Goal: Information Seeking & Learning: Learn about a topic

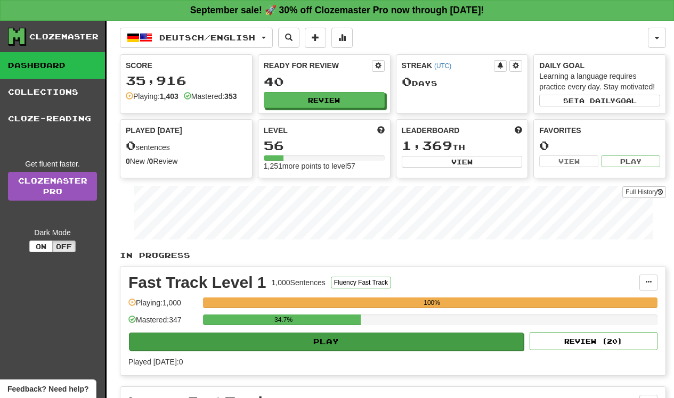
click at [294, 333] on button "Play" at bounding box center [326, 342] width 395 height 18
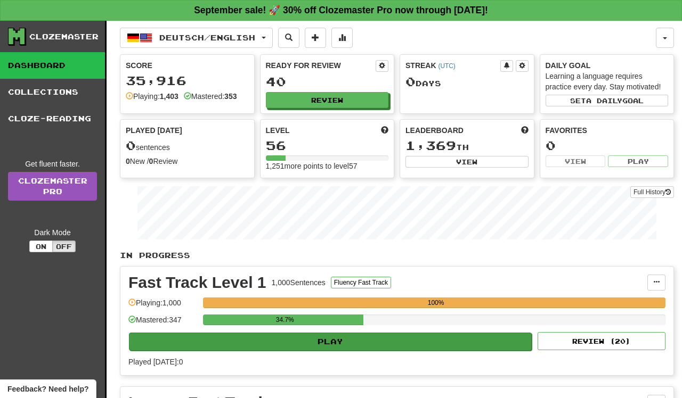
select select "**"
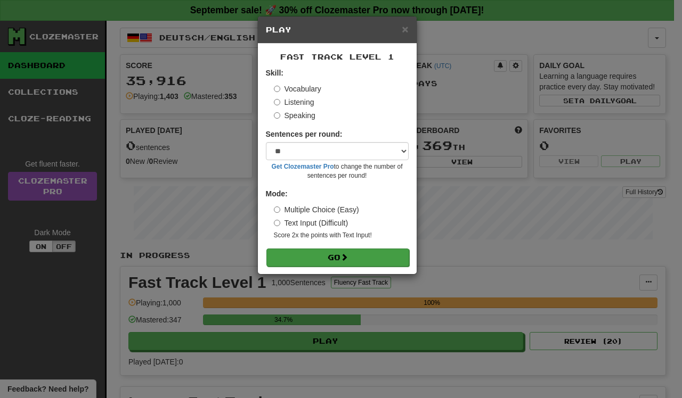
click at [314, 250] on button "Go" at bounding box center [337, 258] width 143 height 18
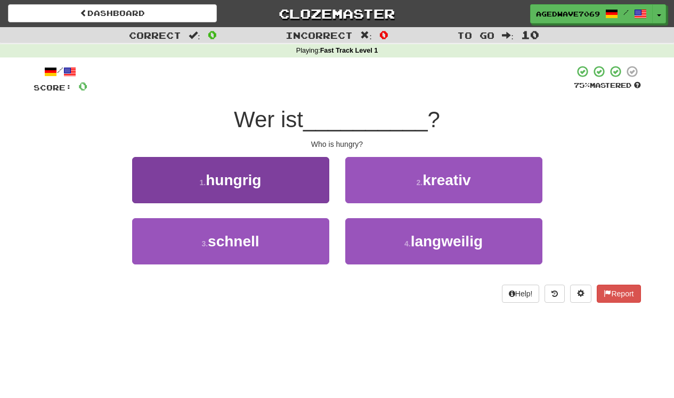
click at [305, 193] on button "1 . hungrig" at bounding box center [230, 180] width 197 height 46
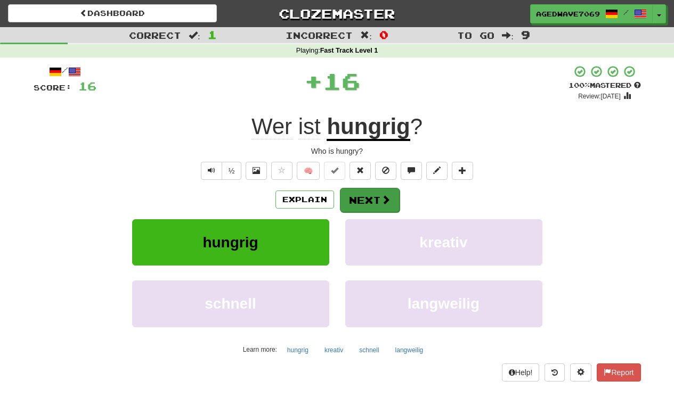
click at [382, 200] on span at bounding box center [386, 200] width 10 height 10
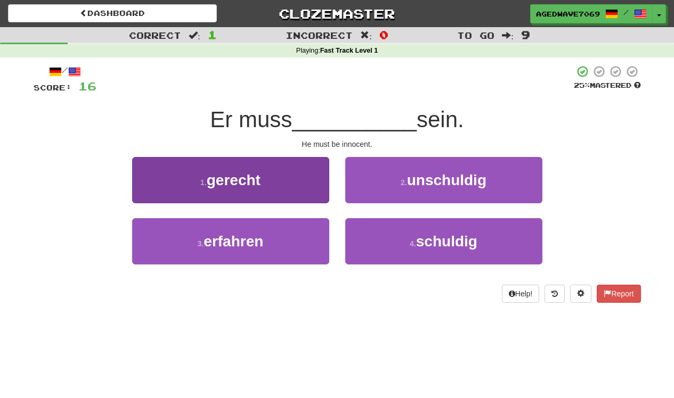
click at [249, 183] on span "gerecht" at bounding box center [234, 180] width 54 height 17
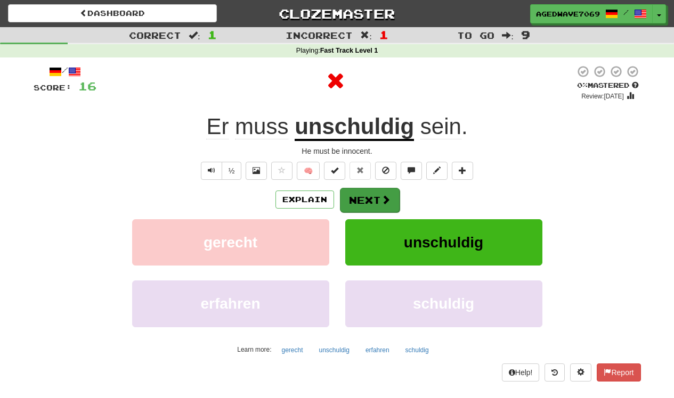
click at [358, 194] on button "Next" at bounding box center [370, 200] width 60 height 25
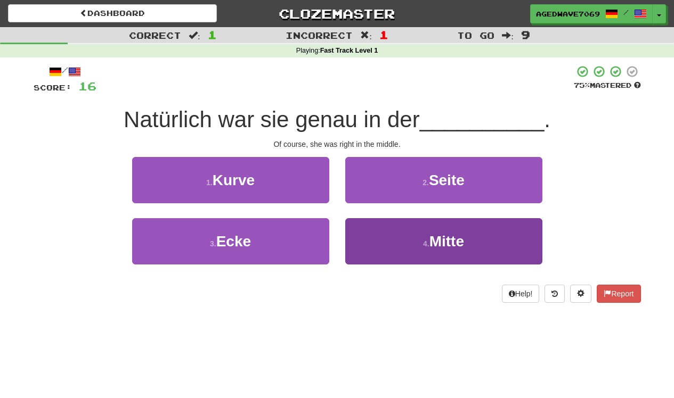
click at [368, 230] on button "4 . Mitte" at bounding box center [443, 241] width 197 height 46
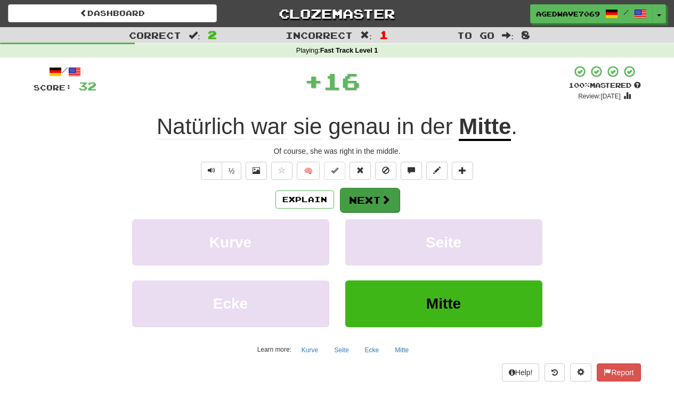
click at [369, 195] on button "Next" at bounding box center [370, 200] width 60 height 25
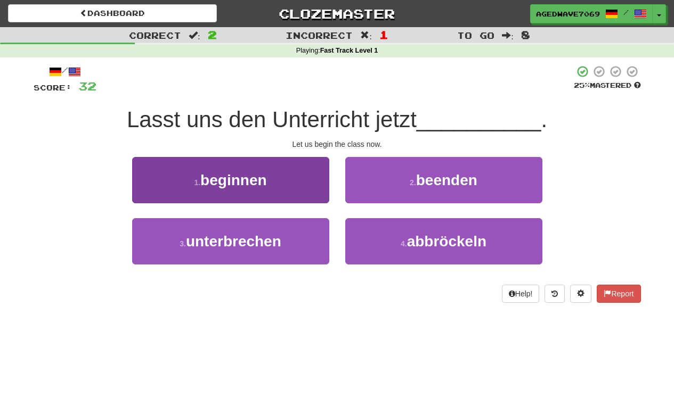
click at [254, 182] on span "beginnen" at bounding box center [233, 180] width 66 height 17
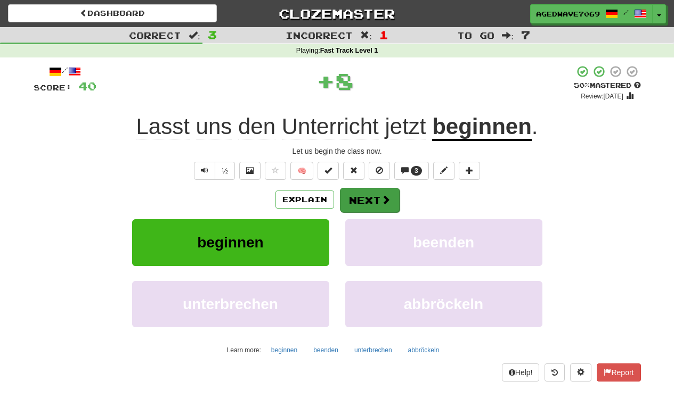
click at [354, 200] on button "Next" at bounding box center [370, 200] width 60 height 25
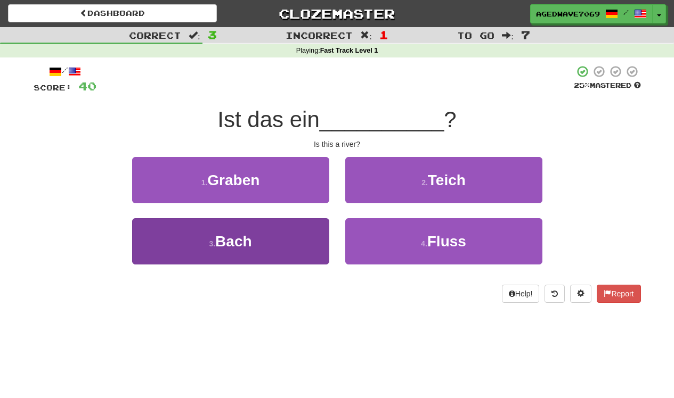
click at [323, 225] on button "3 . Bach" at bounding box center [230, 241] width 197 height 46
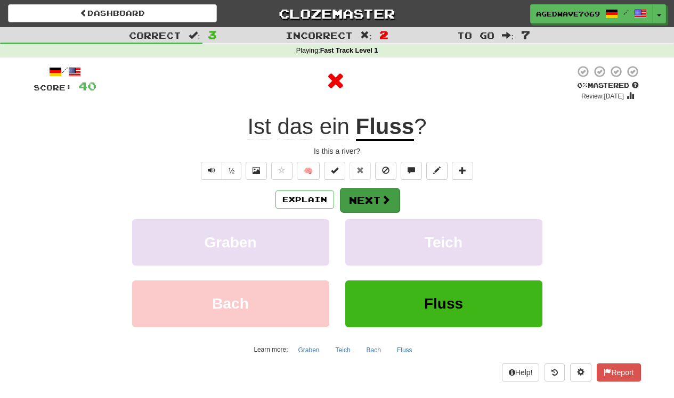
click at [348, 200] on button "Next" at bounding box center [370, 200] width 60 height 25
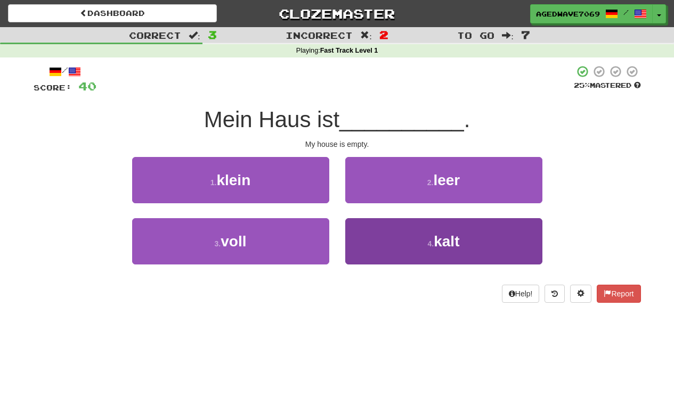
click at [377, 231] on button "4 . kalt" at bounding box center [443, 241] width 197 height 46
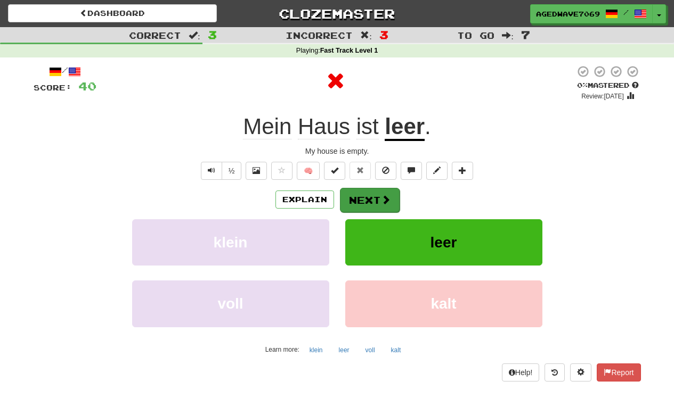
click at [378, 200] on button "Next" at bounding box center [370, 200] width 60 height 25
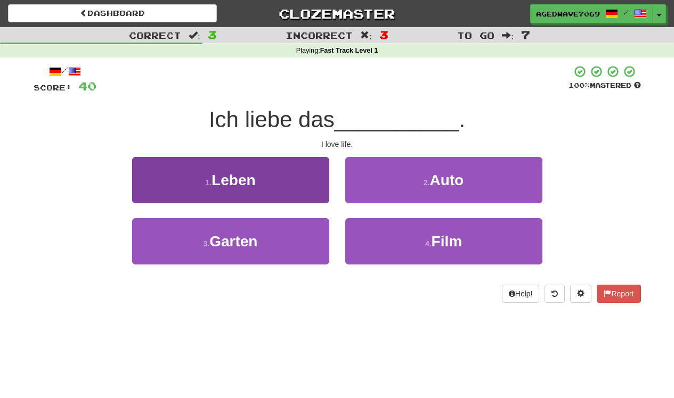
click at [301, 184] on button "1 . Leben" at bounding box center [230, 180] width 197 height 46
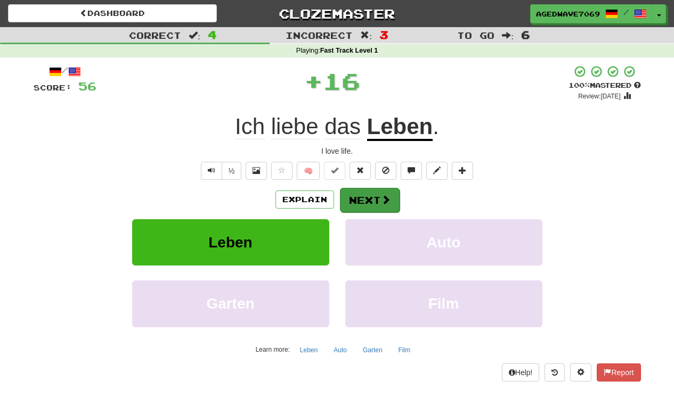
click at [375, 189] on button "Next" at bounding box center [370, 200] width 60 height 25
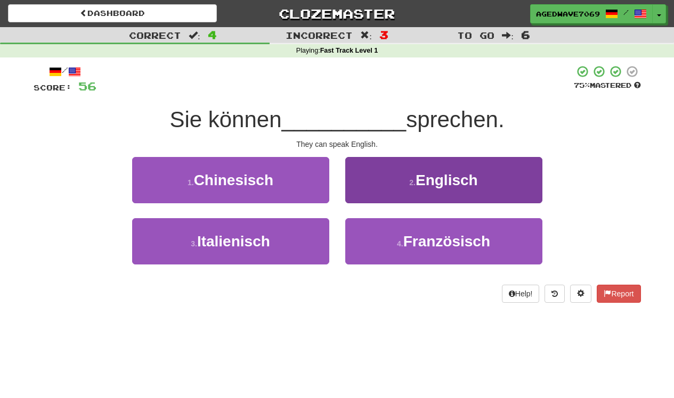
click at [366, 182] on button "2 . Englisch" at bounding box center [443, 180] width 197 height 46
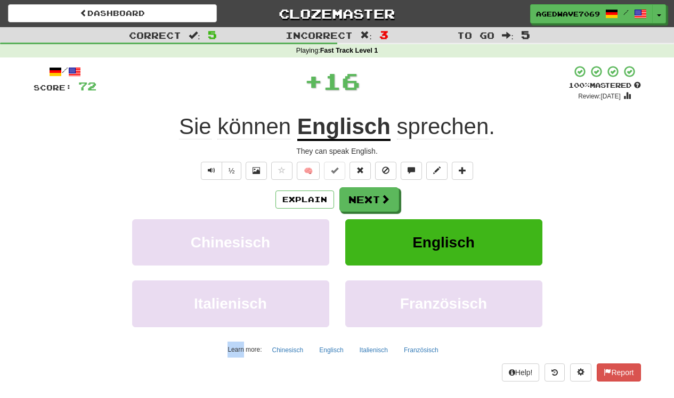
click at [366, 182] on div "/ Score: 72 + 16 100 % Mastered Review: [DATE] Sie können Englisch sprechen . T…" at bounding box center [337, 223] width 607 height 316
click at [366, 199] on button "Next" at bounding box center [370, 200] width 60 height 25
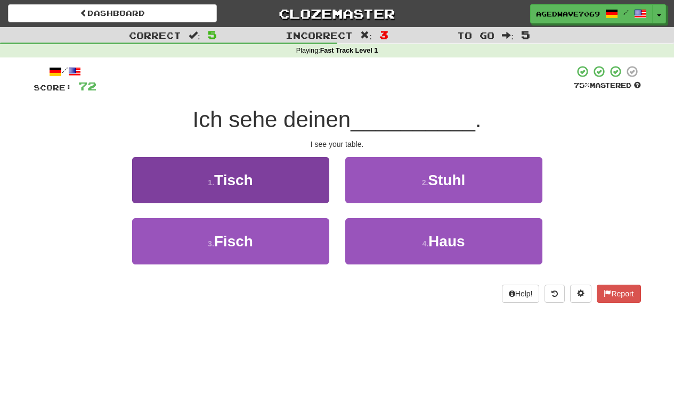
click at [308, 181] on button "1 . Tisch" at bounding box center [230, 180] width 197 height 46
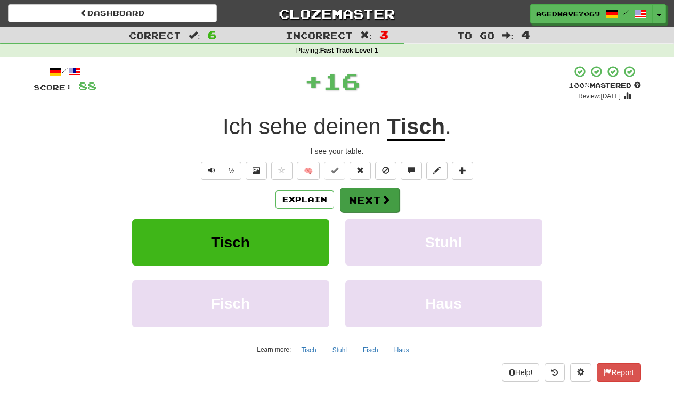
click at [380, 211] on button "Next" at bounding box center [370, 200] width 60 height 25
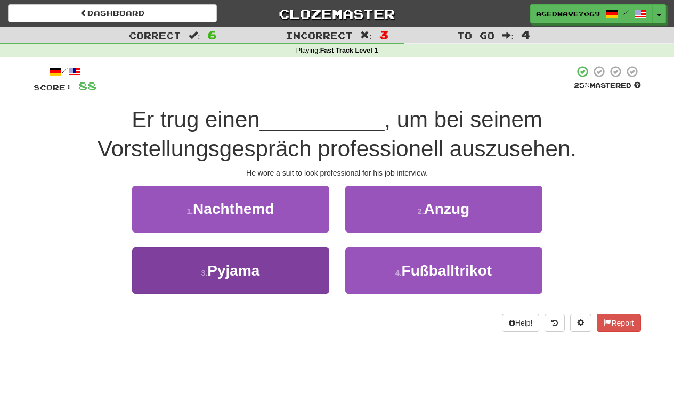
click at [308, 271] on button "3 . Pyjama" at bounding box center [230, 271] width 197 height 46
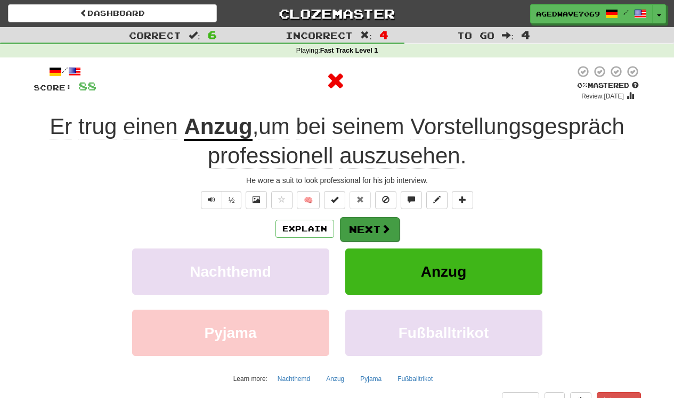
click at [357, 218] on button "Next" at bounding box center [370, 229] width 60 height 25
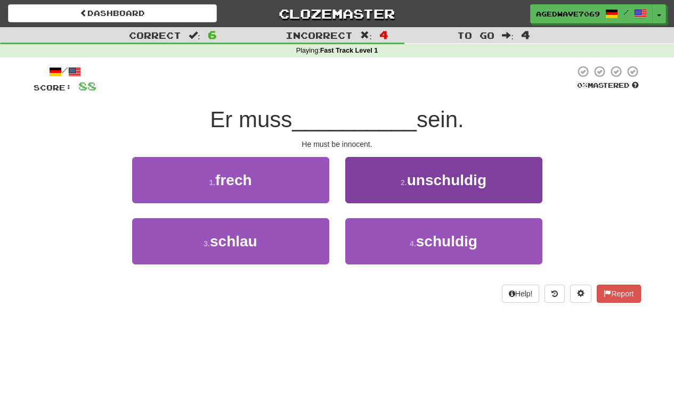
click at [378, 194] on button "2 . unschuldig" at bounding box center [443, 180] width 197 height 46
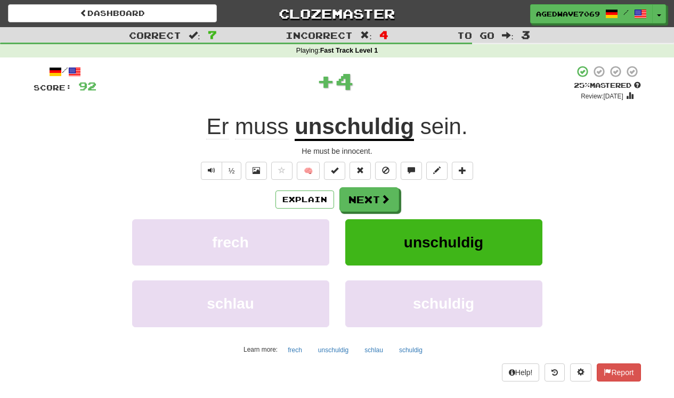
click at [378, 194] on button "Next" at bounding box center [369, 199] width 60 height 25
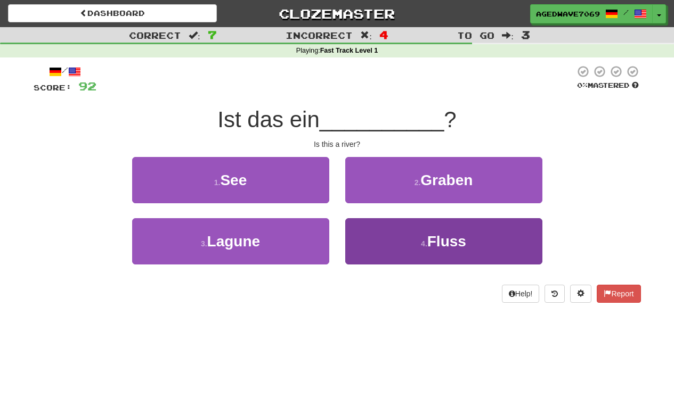
click at [378, 225] on button "4 . Fluss" at bounding box center [443, 241] width 197 height 46
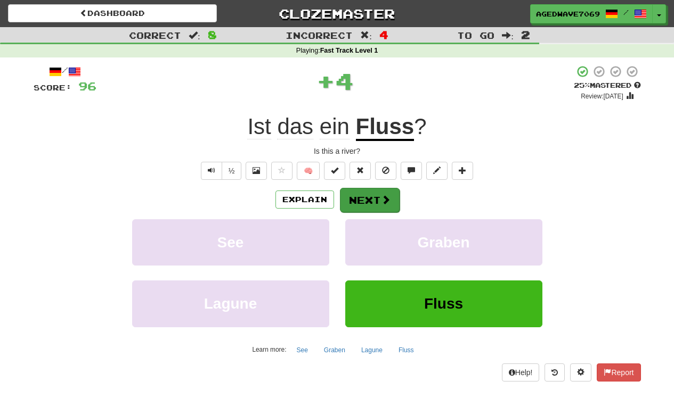
click at [378, 199] on button "Next" at bounding box center [370, 200] width 60 height 25
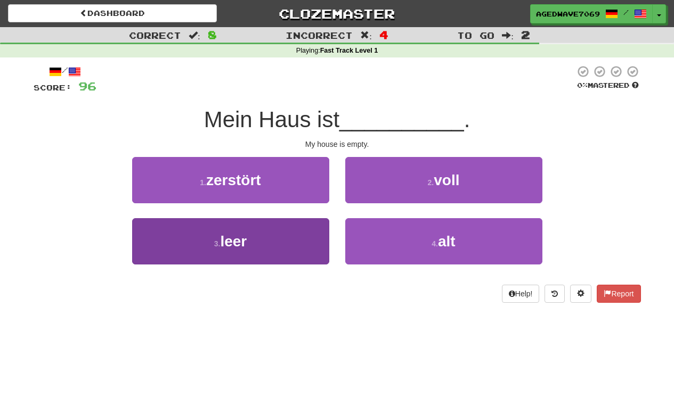
click at [227, 240] on span "leer" at bounding box center [233, 241] width 27 height 17
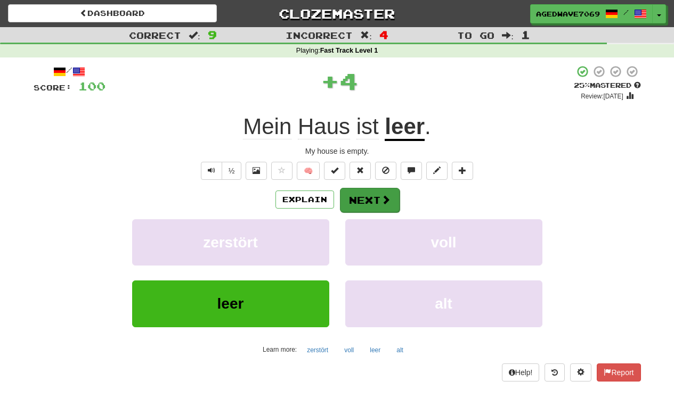
click at [363, 208] on button "Next" at bounding box center [370, 200] width 60 height 25
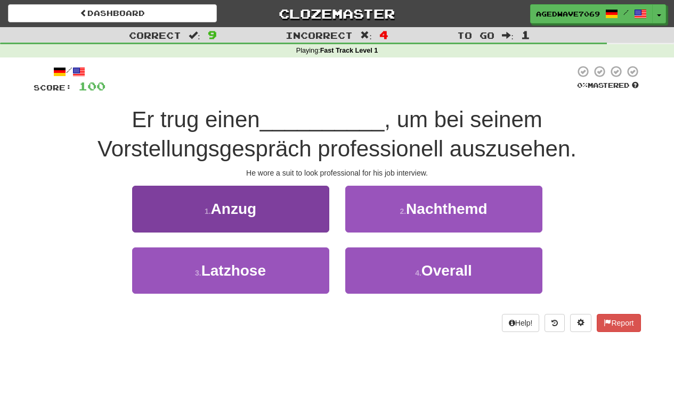
click at [298, 211] on button "1 . Anzug" at bounding box center [230, 209] width 197 height 46
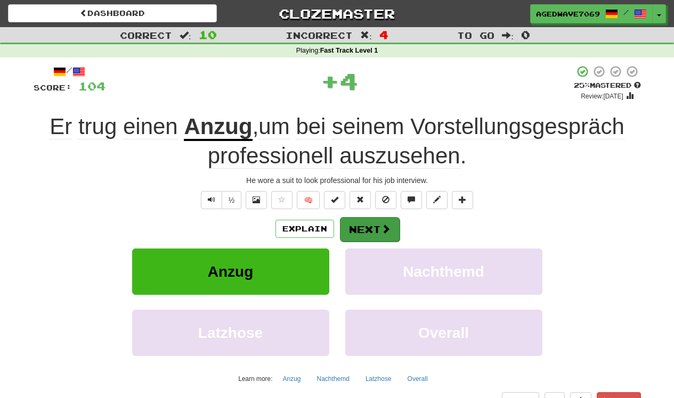
click at [381, 221] on button "Next" at bounding box center [370, 229] width 60 height 25
